Goal: Find specific page/section: Find specific page/section

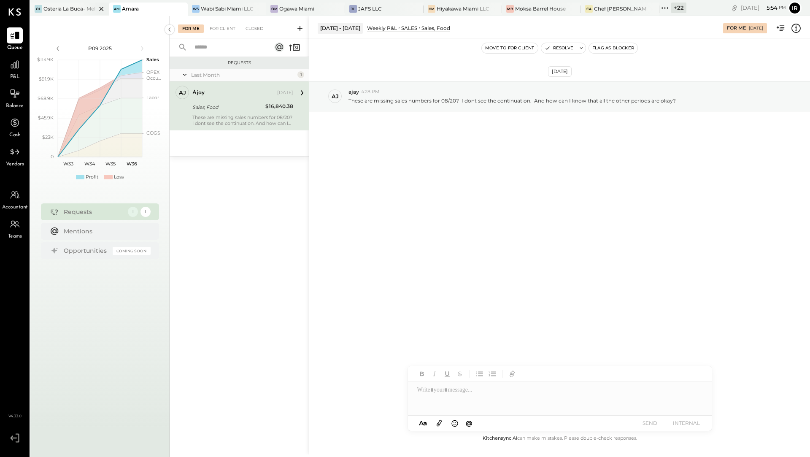
click at [62, 9] on div "Osteria La Buca- Melrose" at bounding box center [69, 8] width 53 height 7
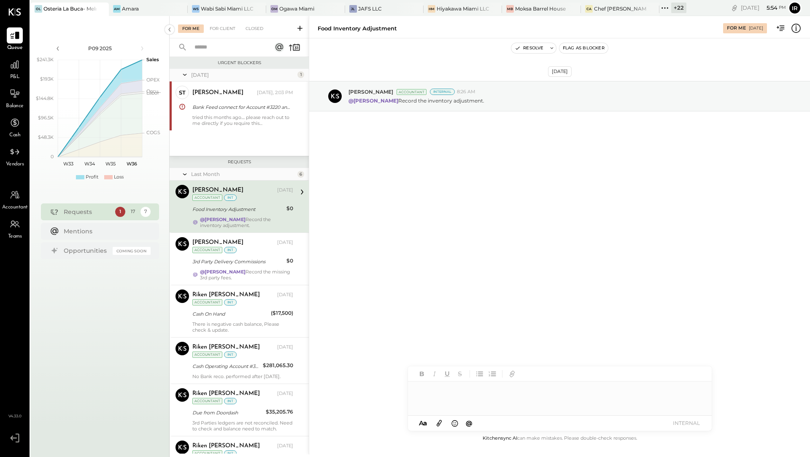
click at [190, 28] on div "For Me" at bounding box center [191, 28] width 26 height 8
click at [215, 27] on div "For Client" at bounding box center [222, 28] width 34 height 8
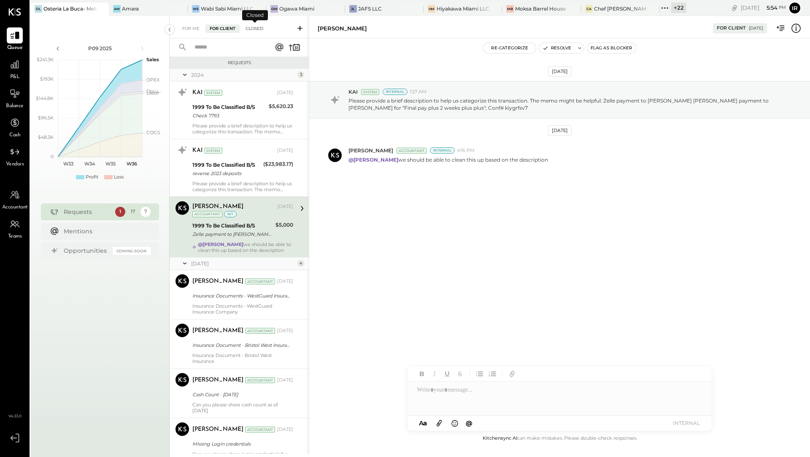
click at [246, 27] on div "Closed" at bounding box center [254, 28] width 26 height 8
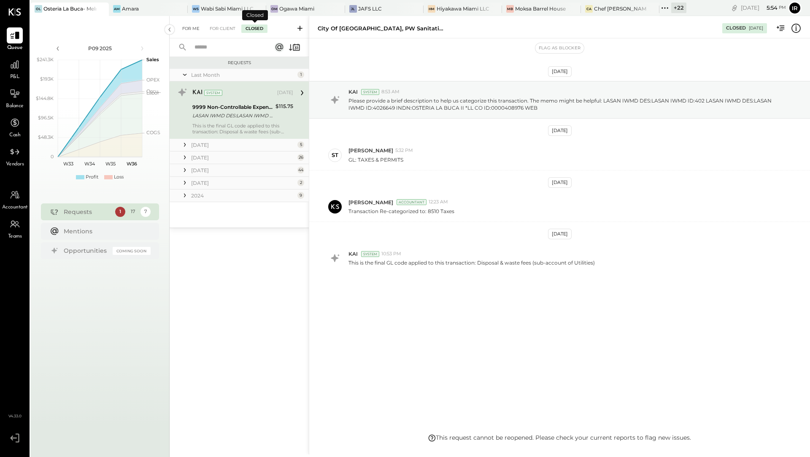
click at [186, 27] on div "For Me" at bounding box center [191, 28] width 26 height 8
